Goal: Task Accomplishment & Management: Use online tool/utility

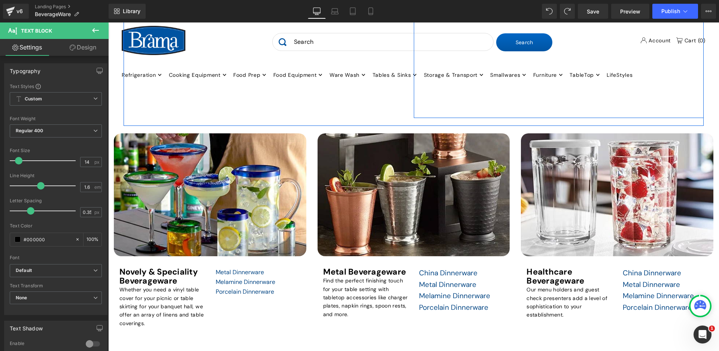
scroll to position [636, 0]
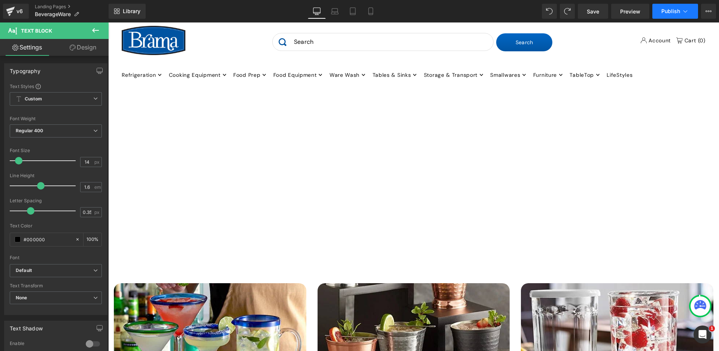
click at [688, 13] on icon at bounding box center [684, 10] width 7 height 7
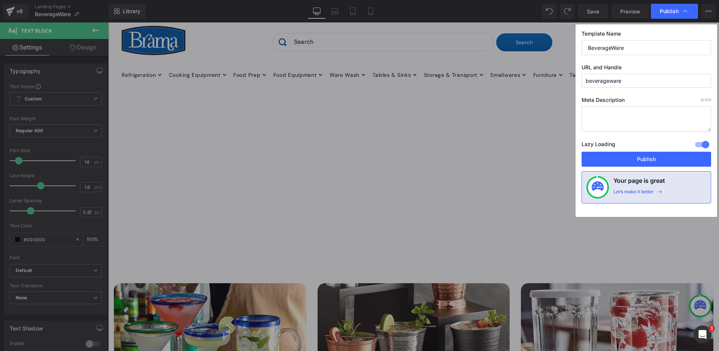
click at [658, 82] on input "beverageware" at bounding box center [646, 81] width 130 height 14
type input "beveragewarexx"
click at [678, 13] on span "Publish" at bounding box center [669, 11] width 19 height 7
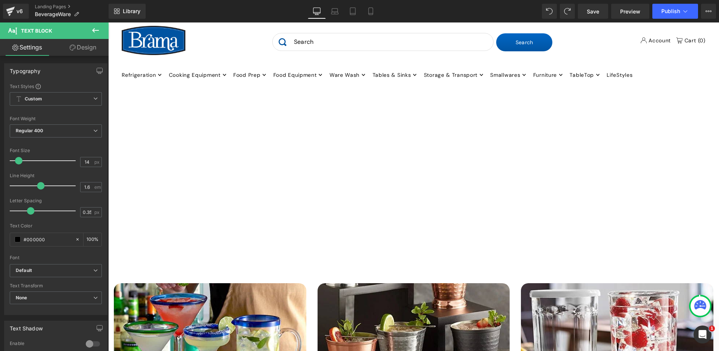
click at [678, 13] on span "Publish" at bounding box center [670, 11] width 19 height 6
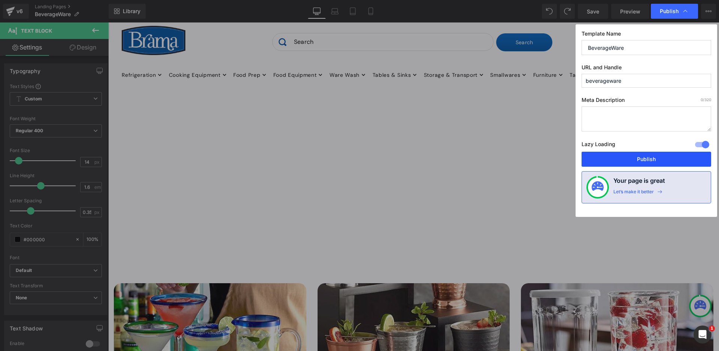
click at [663, 159] on button "Publish" at bounding box center [646, 159] width 130 height 15
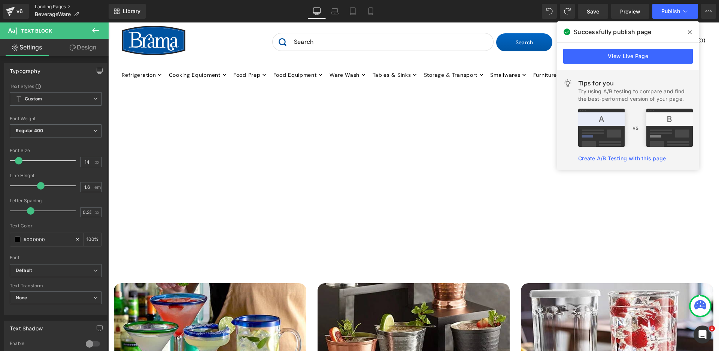
click at [47, 5] on link "Landing Pages" at bounding box center [72, 7] width 74 height 6
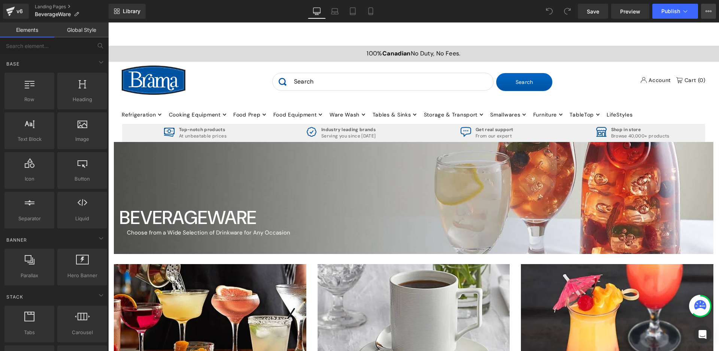
click at [709, 13] on icon at bounding box center [708, 11] width 6 height 6
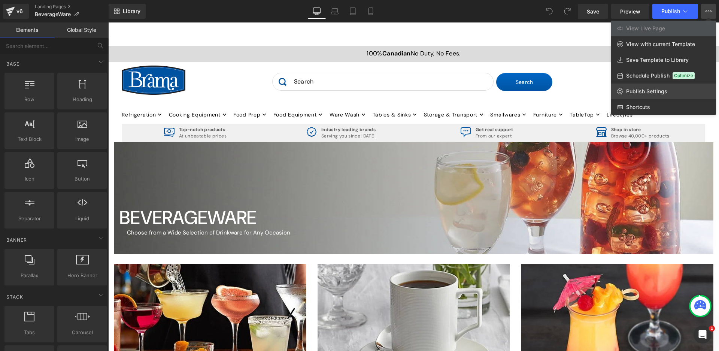
click at [665, 91] on span "Publish Settings" at bounding box center [646, 91] width 41 height 7
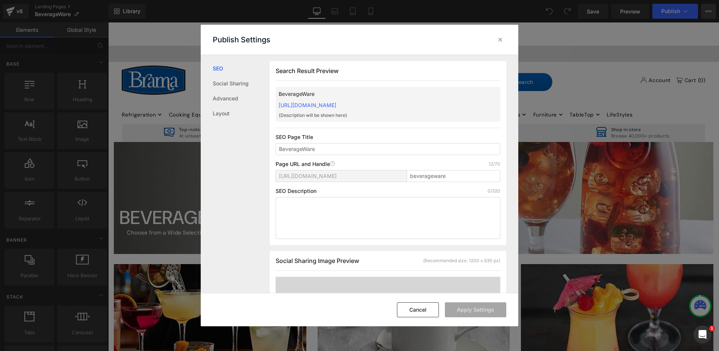
scroll to position [0, 0]
click at [415, 305] on button "Cancel" at bounding box center [418, 309] width 42 height 15
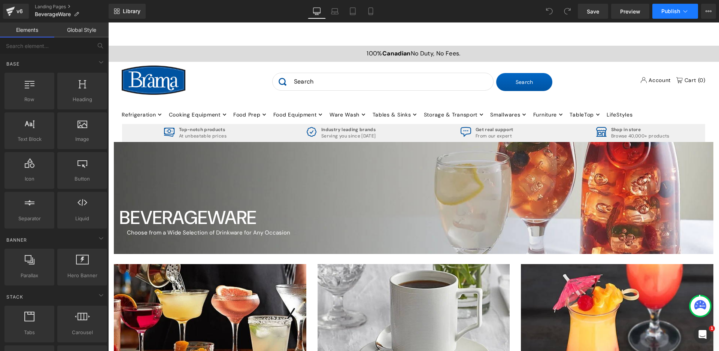
click at [667, 9] on span "Publish" at bounding box center [670, 11] width 19 height 6
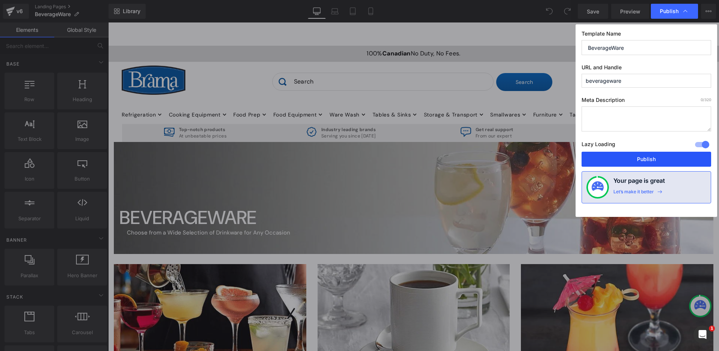
click at [653, 160] on button "Publish" at bounding box center [646, 159] width 130 height 15
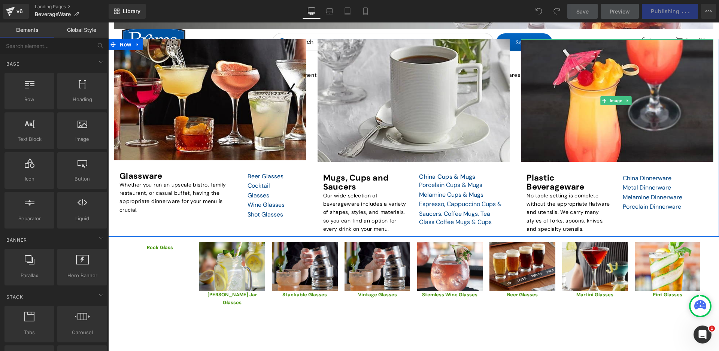
scroll to position [112, 0]
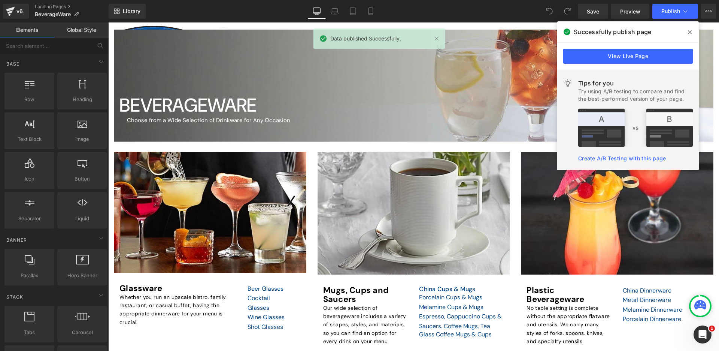
click at [687, 31] on span at bounding box center [690, 32] width 12 height 12
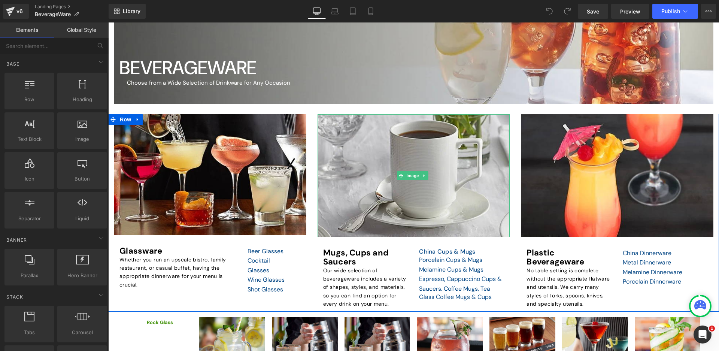
scroll to position [75, 0]
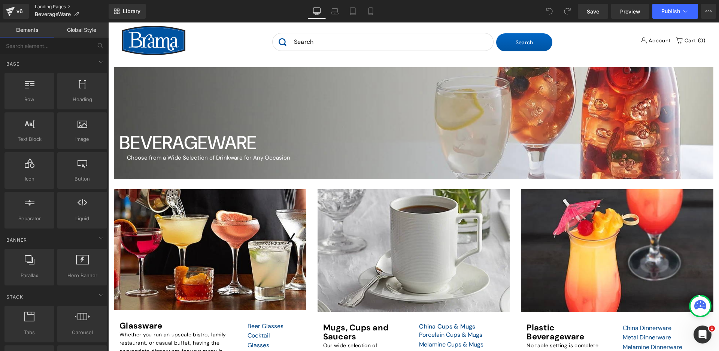
click at [49, 6] on link "Landing Pages" at bounding box center [72, 7] width 74 height 6
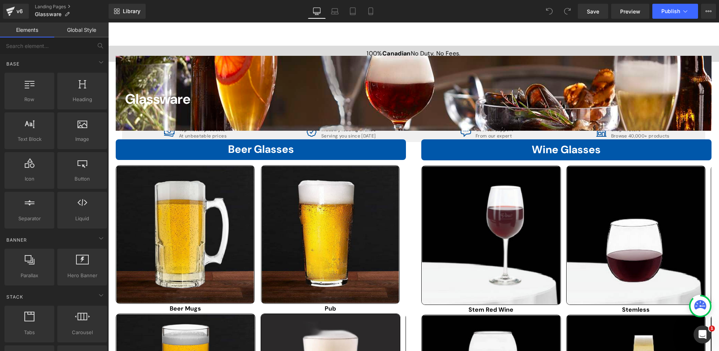
scroll to position [75, 0]
click at [711, 13] on icon at bounding box center [708, 11] width 6 height 6
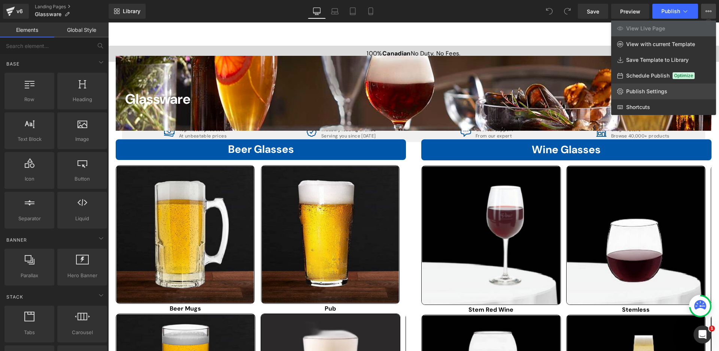
click at [653, 92] on span "Publish Settings" at bounding box center [646, 91] width 41 height 7
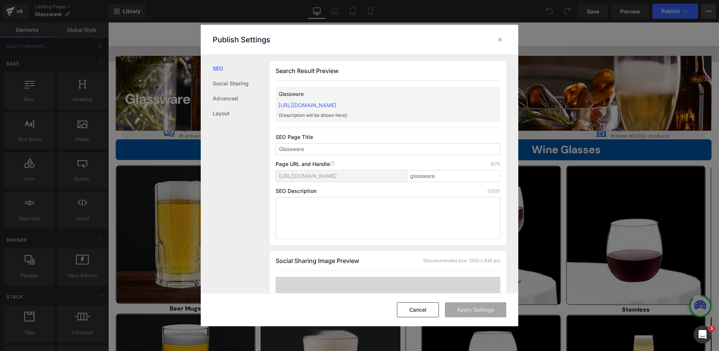
scroll to position [0, 0]
click at [438, 175] on input "glassware" at bounding box center [454, 176] width 94 height 12
type input "glasswarexxx"
click at [487, 311] on button "Apply Settings" at bounding box center [475, 309] width 61 height 15
click at [499, 43] on icon at bounding box center [499, 39] width 7 height 7
